Goal: Check status: Check status

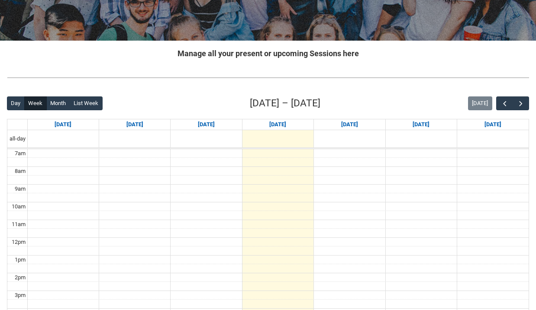
scroll to position [144, 0]
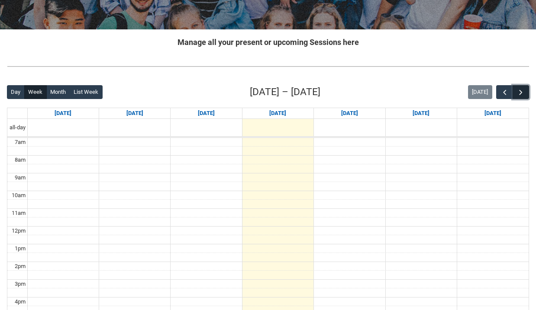
click at [520, 90] on span "button" at bounding box center [520, 92] width 9 height 9
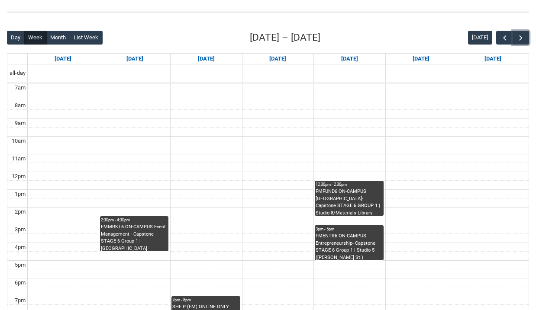
scroll to position [206, 0]
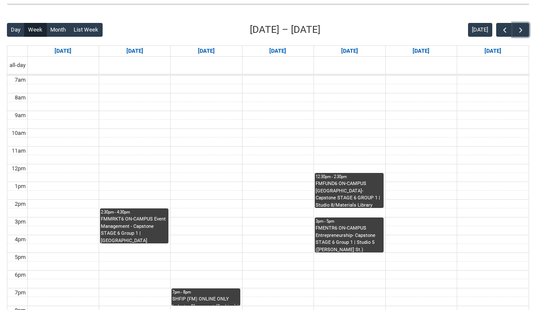
click at [338, 198] on div "FMFUND6 ON-CAMPUS Merchandising- Capstone STAGE 6 GROUP 1 | Studio 8/Materials …" at bounding box center [348, 193] width 67 height 27
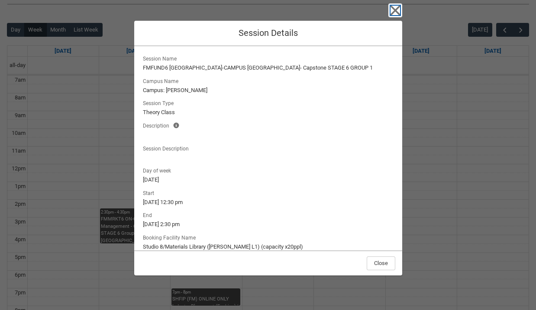
click at [393, 6] on icon "button" at bounding box center [395, 10] width 14 height 14
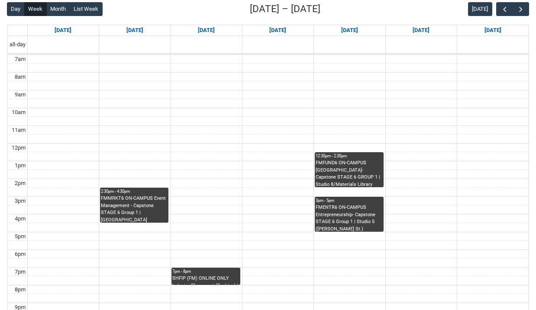
scroll to position [229, 0]
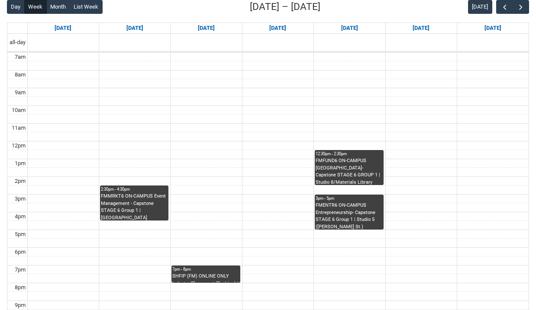
click at [366, 216] on div "FMENTR6 ON-CAMPUS Entrepreneurship- Capstone STAGE 6 Group 1 | Studio 5 (George…" at bounding box center [348, 215] width 67 height 27
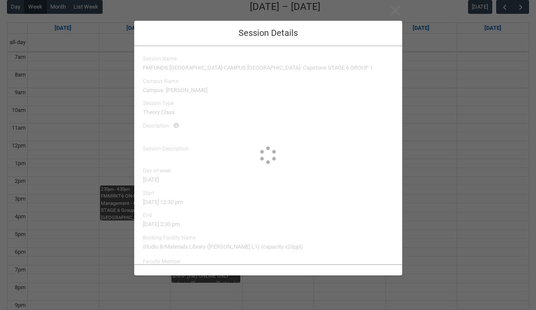
type input "Elisa Scarica"
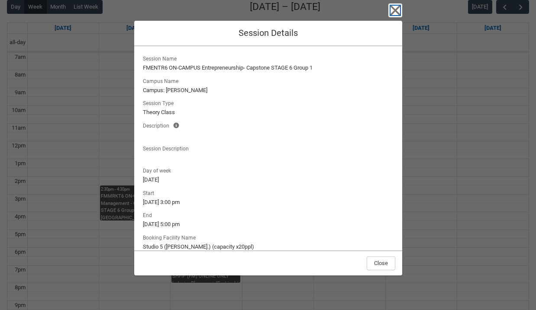
click at [393, 7] on icon "button" at bounding box center [395, 10] width 14 height 14
